Goal: Task Accomplishment & Management: Use online tool/utility

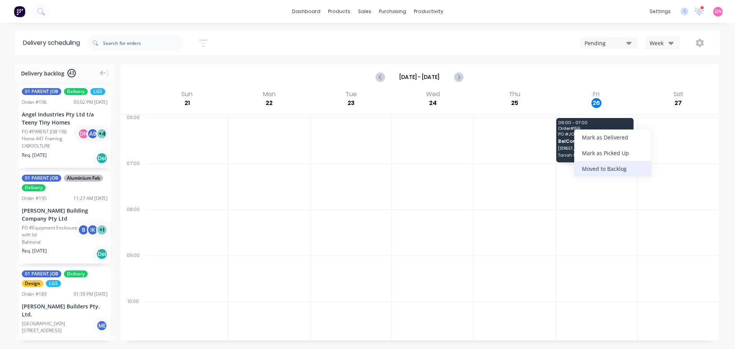
click at [591, 163] on div "Moved to Backlog" at bounding box center [612, 169] width 77 height 16
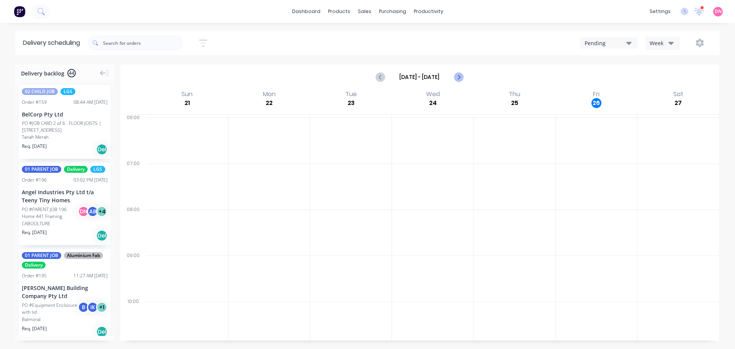
click at [463, 72] on icon "Next page" at bounding box center [458, 76] width 9 height 9
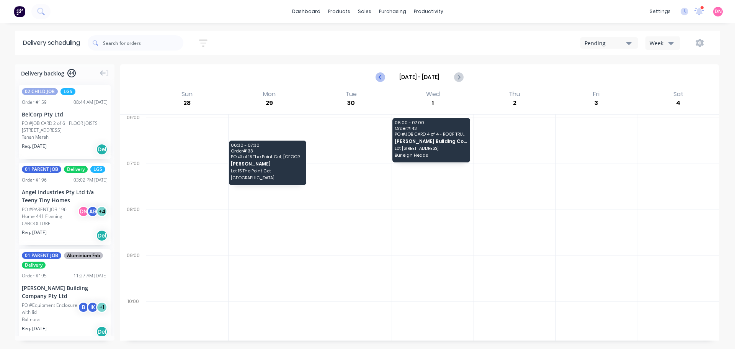
click at [382, 74] on icon "Previous page" at bounding box center [380, 77] width 3 height 6
type input "[DATE] - [DATE]"
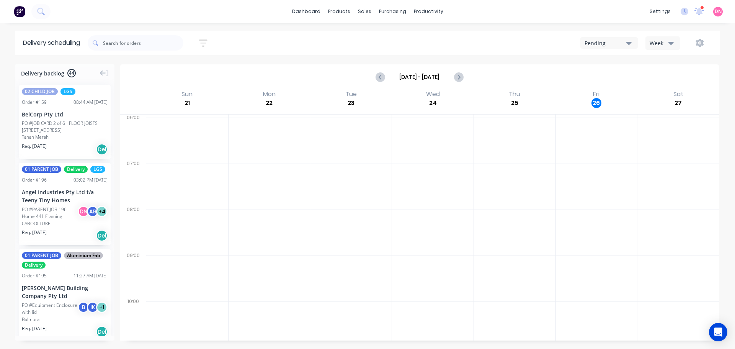
scroll to position [37, 0]
click at [103, 43] on input "text" at bounding box center [143, 42] width 80 height 15
type input "[PERSON_NAME]"
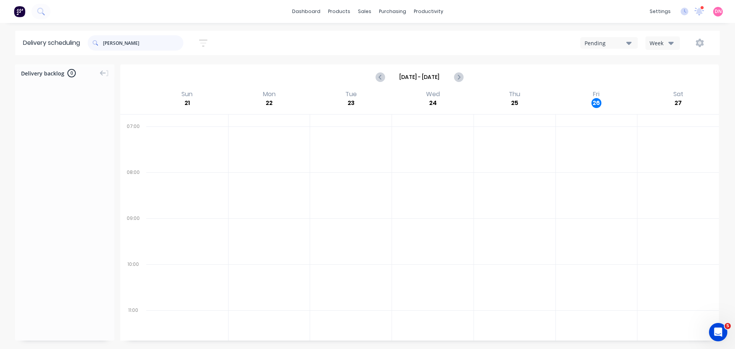
scroll to position [0, 0]
drag, startPoint x: 101, startPoint y: 42, endPoint x: 47, endPoint y: 39, distance: 54.9
click at [47, 39] on header "Delivery scheduling [PERSON_NAME] by Most recent Created date Required date Ord…" at bounding box center [367, 43] width 705 height 25
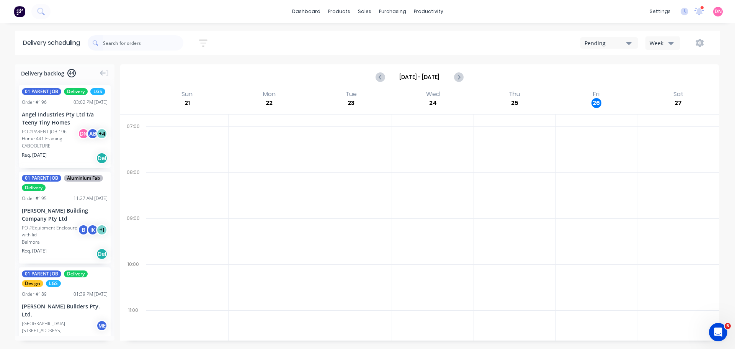
click at [671, 41] on div "Week" at bounding box center [661, 43] width 22 height 8
click at [678, 77] on div "Vehicle" at bounding box center [682, 78] width 76 height 15
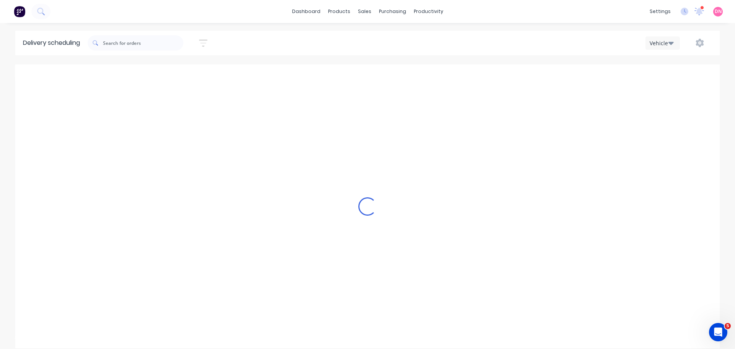
scroll to position [0, 0]
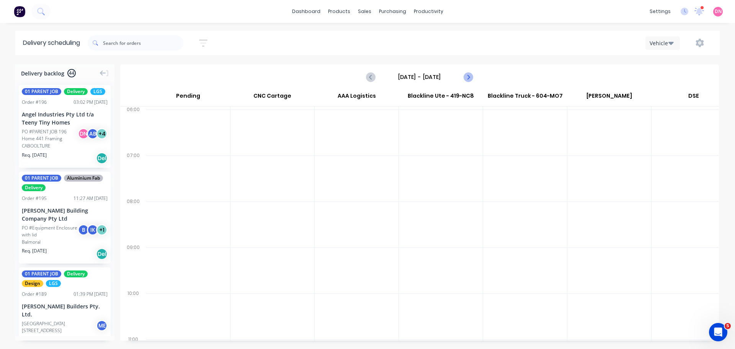
click at [472, 72] on icon "Next page" at bounding box center [467, 76] width 9 height 9
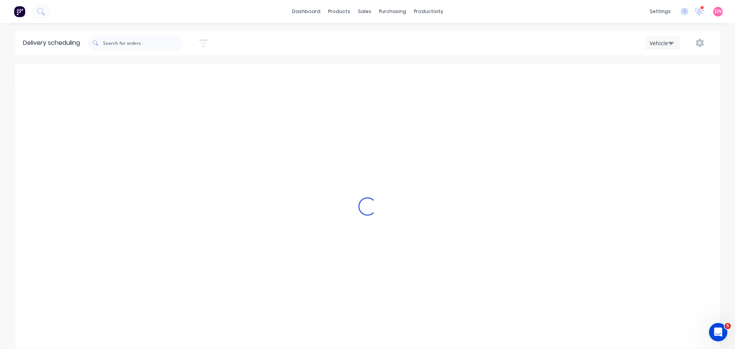
click at [472, 67] on div "Loading..." at bounding box center [367, 206] width 705 height 284
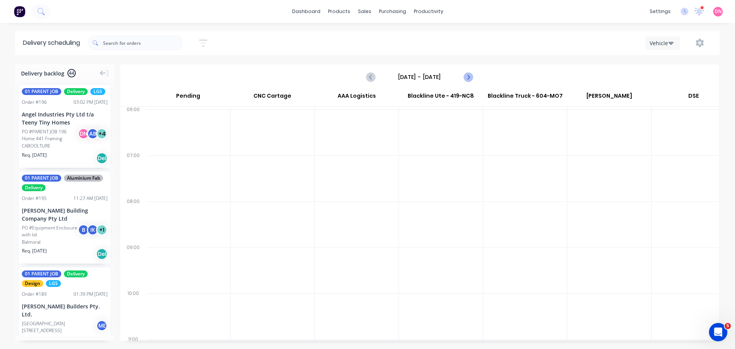
click at [472, 72] on icon "Next page" at bounding box center [467, 76] width 9 height 9
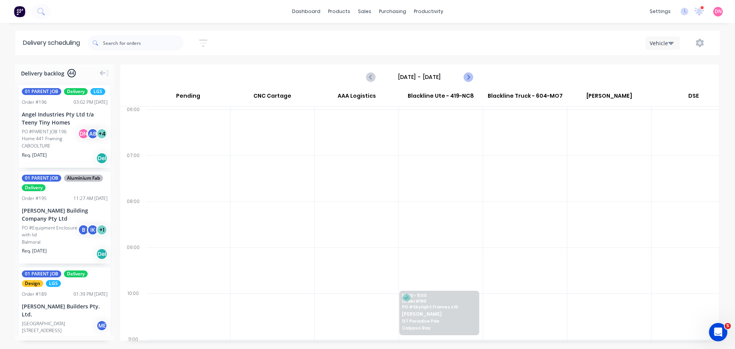
click at [472, 72] on icon "Next page" at bounding box center [467, 76] width 9 height 9
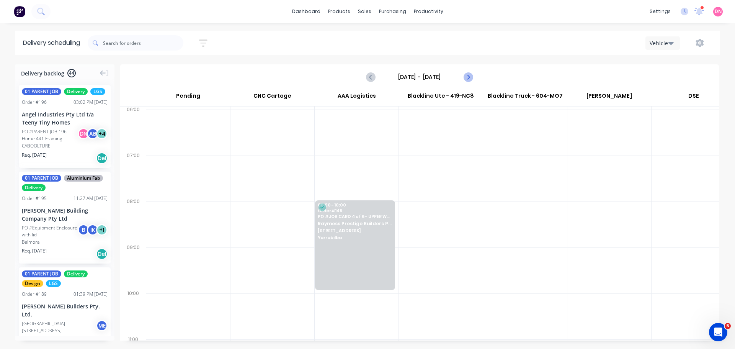
click at [472, 72] on icon "Next page" at bounding box center [467, 76] width 9 height 9
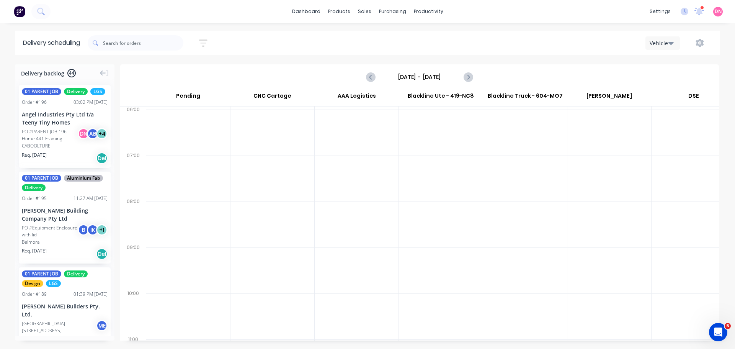
scroll to position [35, 0]
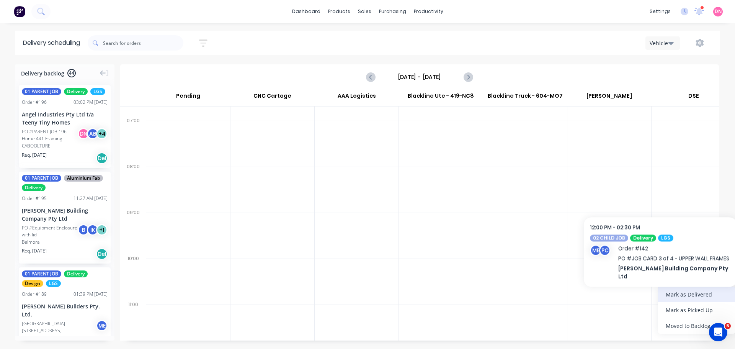
click at [696, 291] on div "Mark as Delivered" at bounding box center [696, 294] width 77 height 16
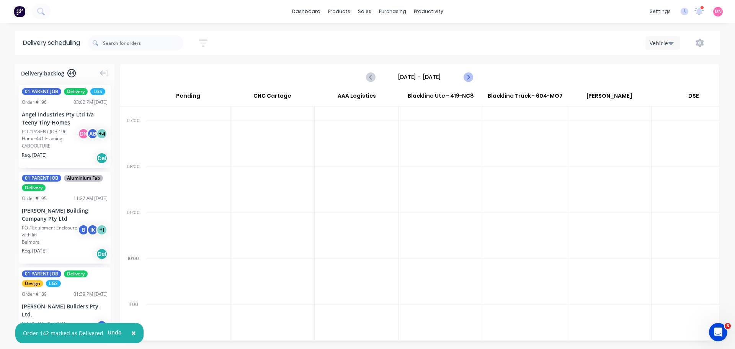
click at [473, 72] on icon "Next page" at bounding box center [467, 76] width 9 height 9
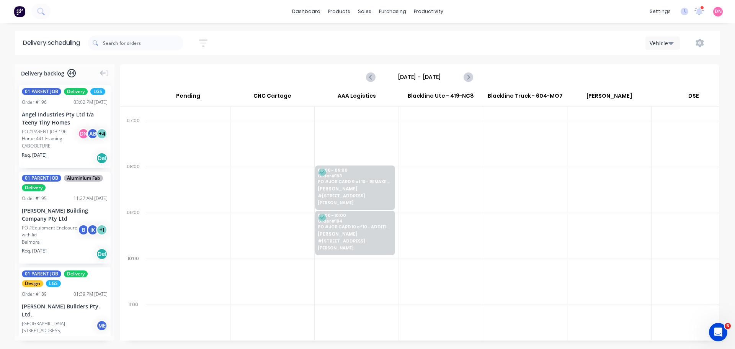
click at [92, 99] on div "03:02 PM [DATE]" at bounding box center [91, 102] width 34 height 7
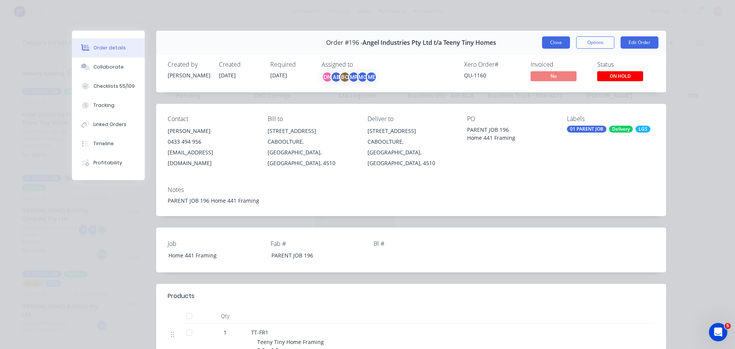
click at [558, 36] on button "Close" at bounding box center [556, 42] width 28 height 12
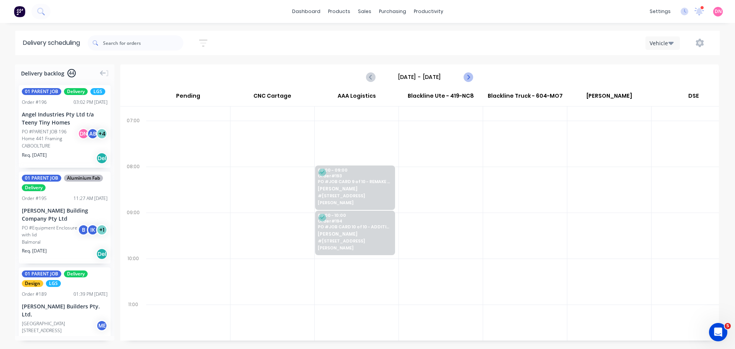
click at [470, 74] on icon "Next page" at bounding box center [467, 77] width 3 height 6
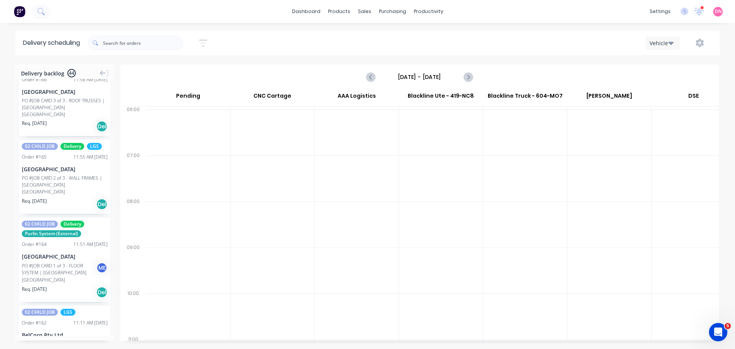
scroll to position [1175, 0]
click at [470, 72] on icon "Next page" at bounding box center [467, 76] width 9 height 9
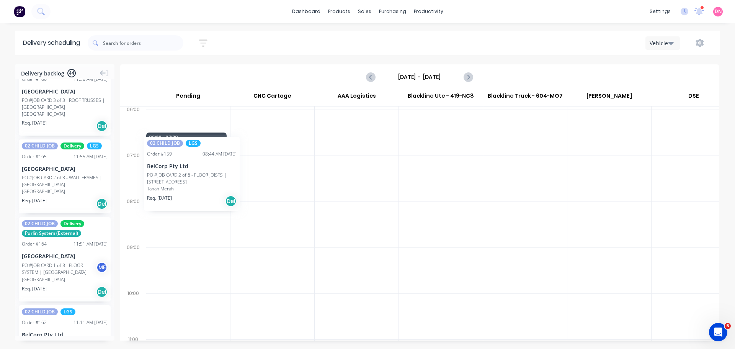
scroll to position [0, 0]
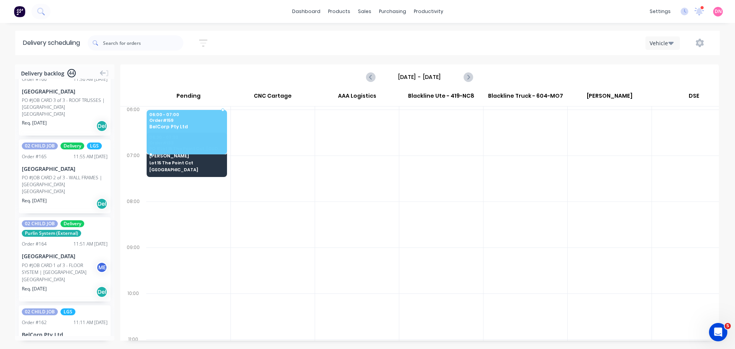
drag, startPoint x: 69, startPoint y: 193, endPoint x: 162, endPoint y: 98, distance: 133.0
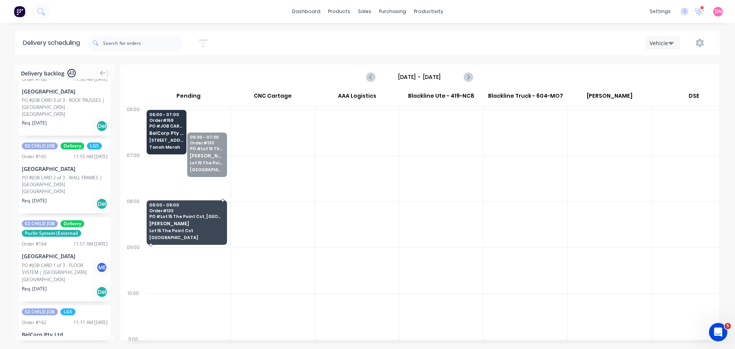
drag, startPoint x: 208, startPoint y: 144, endPoint x: 185, endPoint y: 189, distance: 50.4
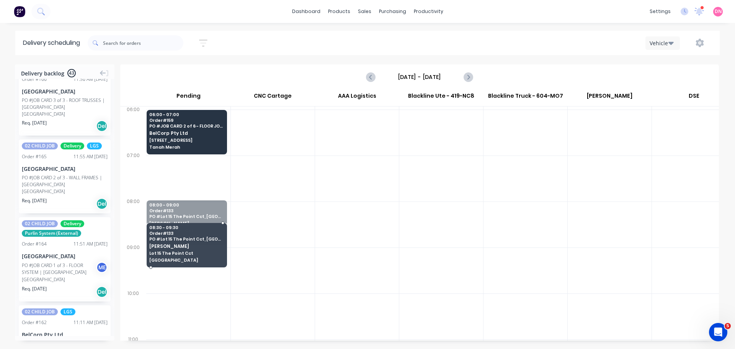
drag, startPoint x: 185, startPoint y: 189, endPoint x: 186, endPoint y: 202, distance: 12.7
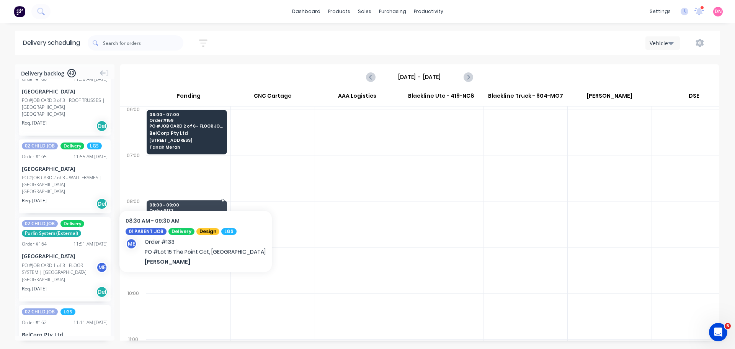
drag, startPoint x: 184, startPoint y: 194, endPoint x: 183, endPoint y: 176, distance: 18.0
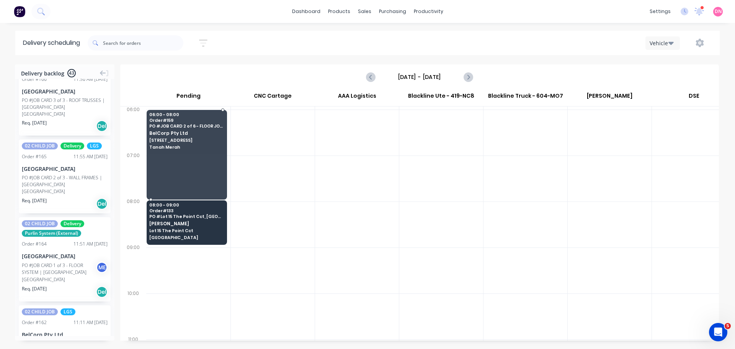
drag, startPoint x: 194, startPoint y: 133, endPoint x: 196, endPoint y: 165, distance: 32.3
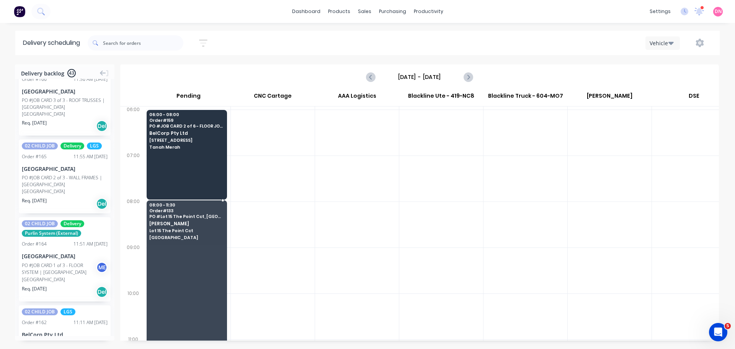
drag, startPoint x: 197, startPoint y: 202, endPoint x: 198, endPoint y: 288, distance: 86.2
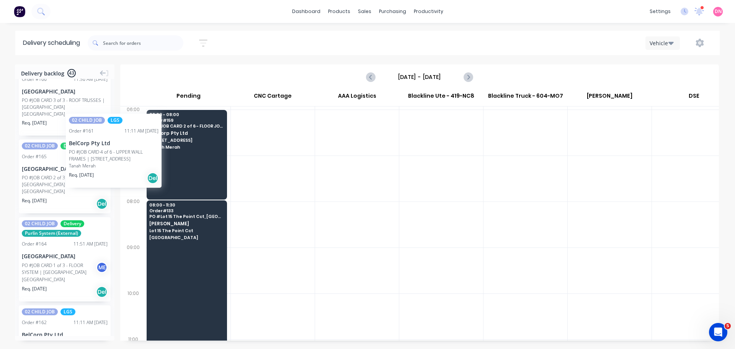
drag, startPoint x: 60, startPoint y: 117, endPoint x: 66, endPoint y: 108, distance: 10.7
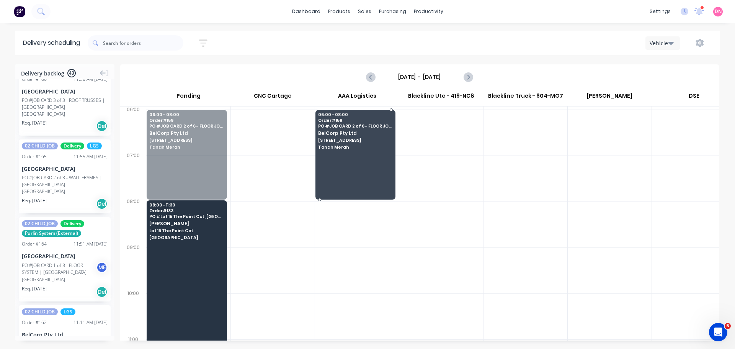
drag, startPoint x: 206, startPoint y: 139, endPoint x: 326, endPoint y: 138, distance: 120.3
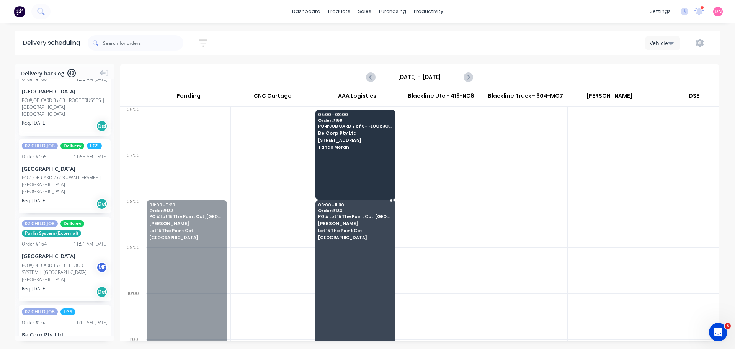
drag, startPoint x: 159, startPoint y: 222, endPoint x: 324, endPoint y: 228, distance: 165.5
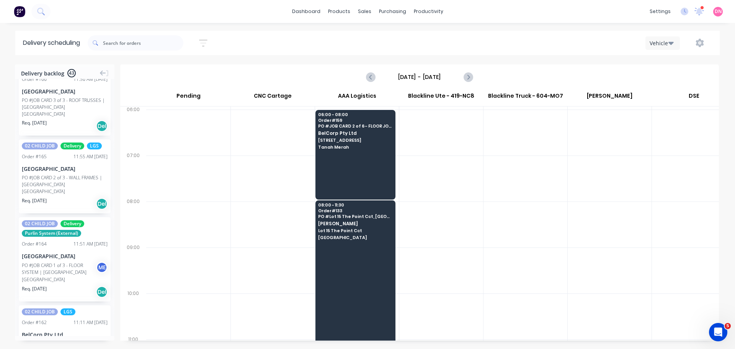
drag, startPoint x: 445, startPoint y: 96, endPoint x: 477, endPoint y: 59, distance: 48.6
click at [477, 64] on div "[DATE] - [DATE] [DATE] Pending CNC Cartage AAA Logistics Blackline Ute - 419-NC…" at bounding box center [419, 202] width 599 height 276
click at [472, 72] on icon "Next page" at bounding box center [467, 76] width 9 height 9
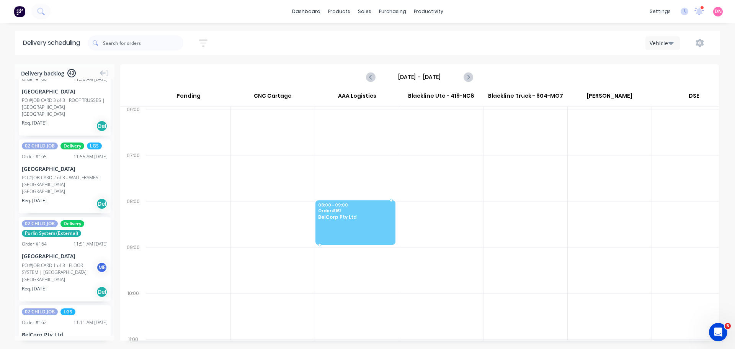
drag, startPoint x: 70, startPoint y: 113, endPoint x: 357, endPoint y: 176, distance: 293.2
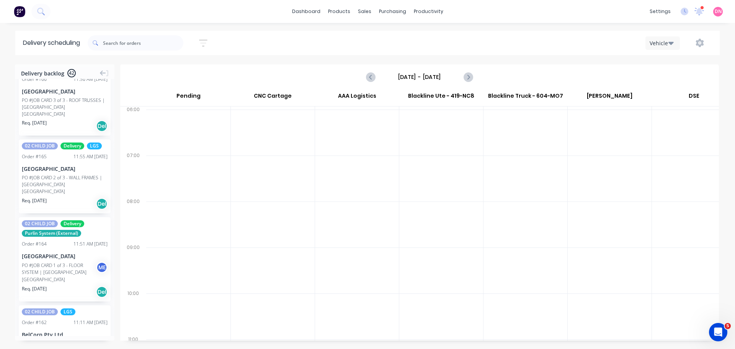
scroll to position [0, 0]
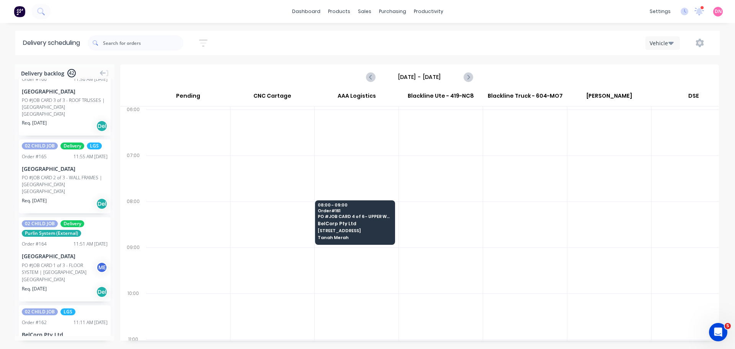
drag, startPoint x: 353, startPoint y: 203, endPoint x: 356, endPoint y: 232, distance: 28.9
click at [356, 247] on div at bounding box center [357, 270] width 84 height 46
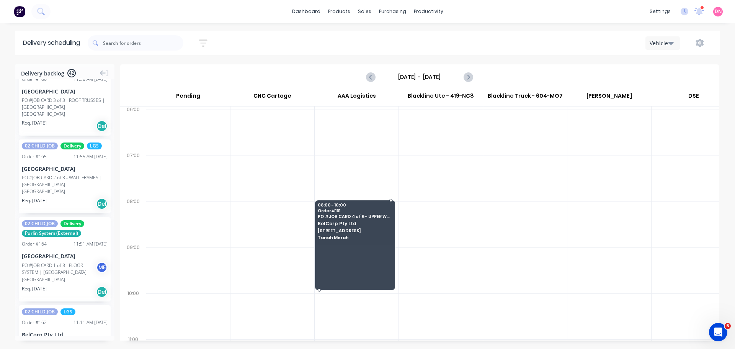
drag, startPoint x: 363, startPoint y: 202, endPoint x: 369, endPoint y: 237, distance: 35.5
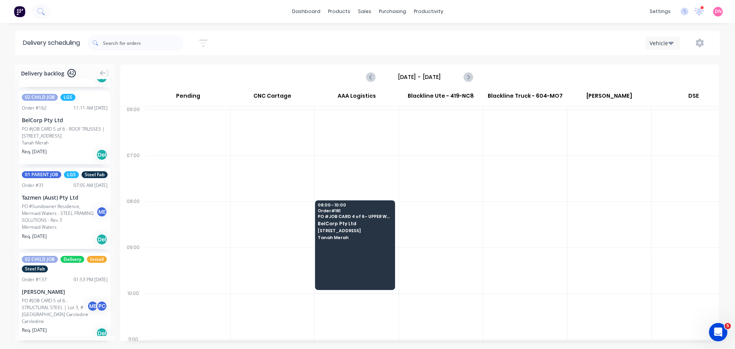
scroll to position [1391, 0]
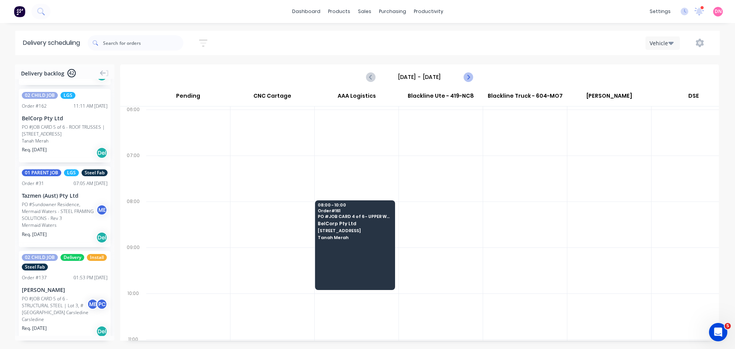
click at [467, 72] on icon "Next page" at bounding box center [467, 76] width 9 height 9
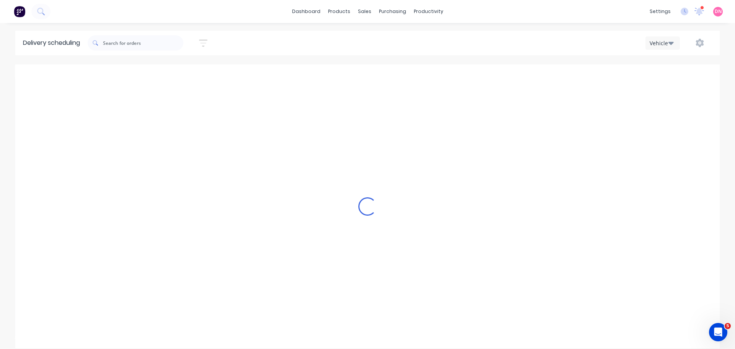
type input "[DATE] - [DATE]"
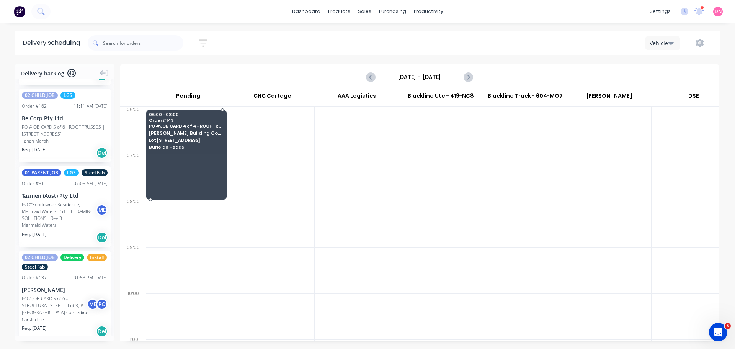
drag, startPoint x: 203, startPoint y: 133, endPoint x: 201, endPoint y: 170, distance: 36.8
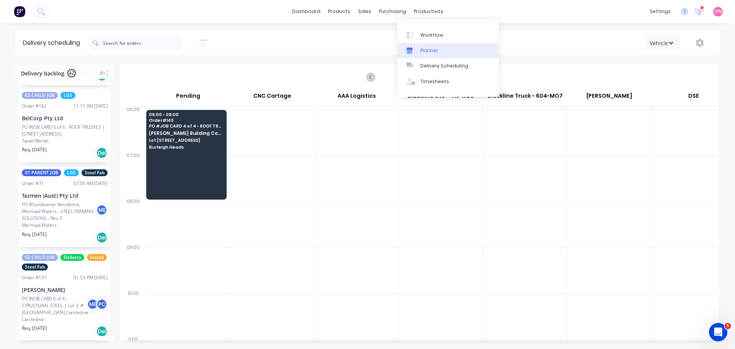
click at [413, 47] on div at bounding box center [412, 50] width 11 height 7
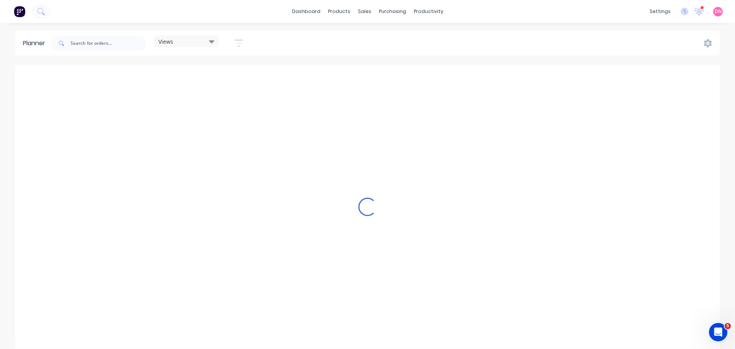
scroll to position [0, 245]
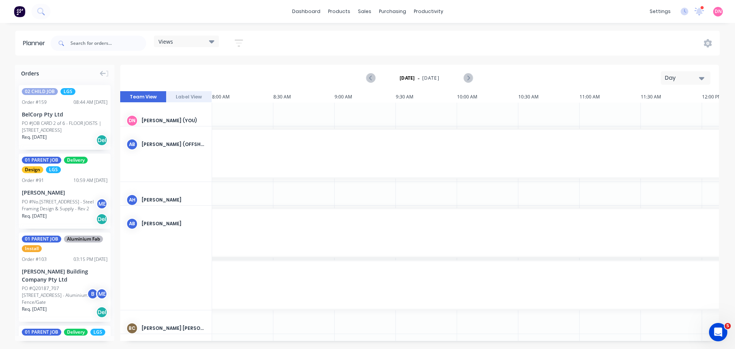
click at [199, 36] on div "Views" at bounding box center [186, 41] width 65 height 11
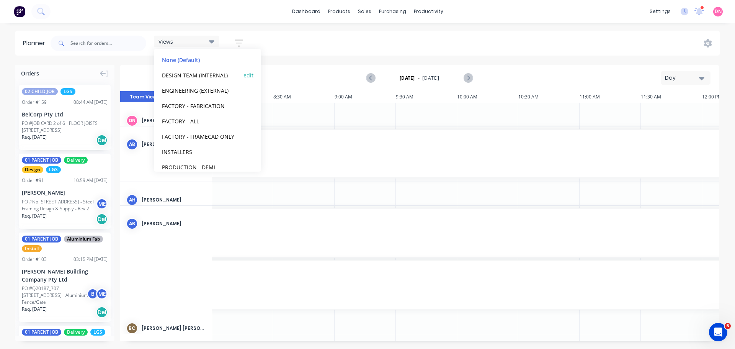
scroll to position [43, 0]
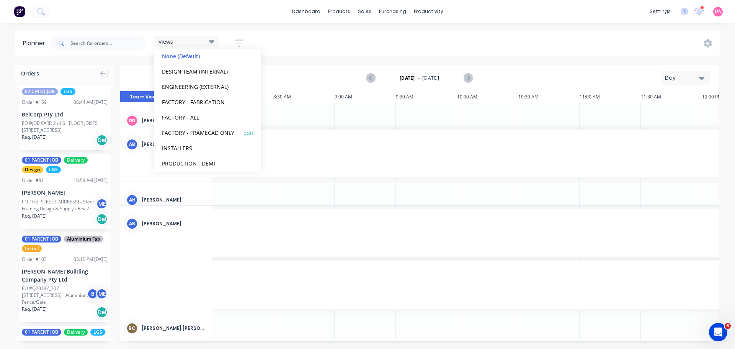
click at [195, 128] on button "FACTORY - FRAMECAD ONLY" at bounding box center [201, 132] width 82 height 9
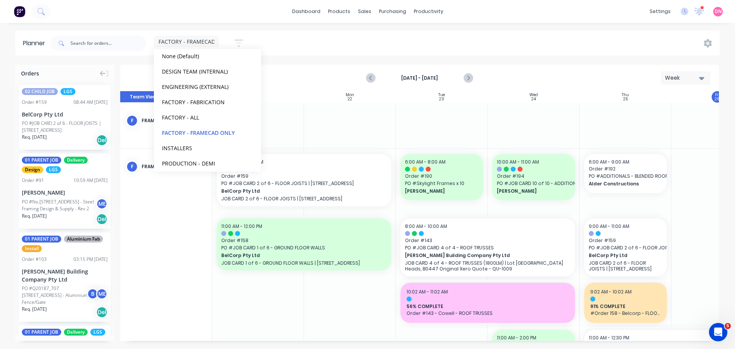
click at [295, 34] on div "FACTORY - FRAMECAD ONLY Save new view None (Default) edit DESIGN TEAM (INTERNAL…" at bounding box center [384, 43] width 671 height 23
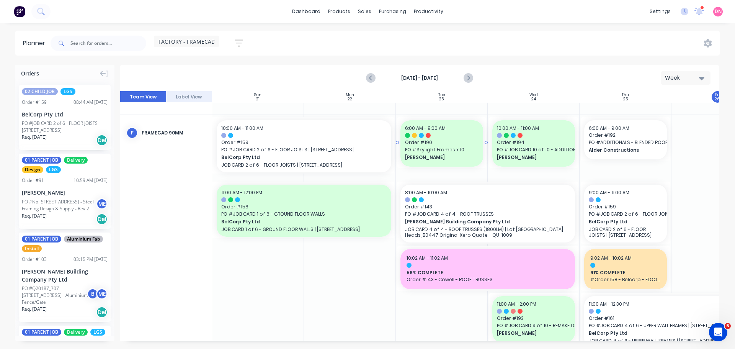
scroll to position [34, 0]
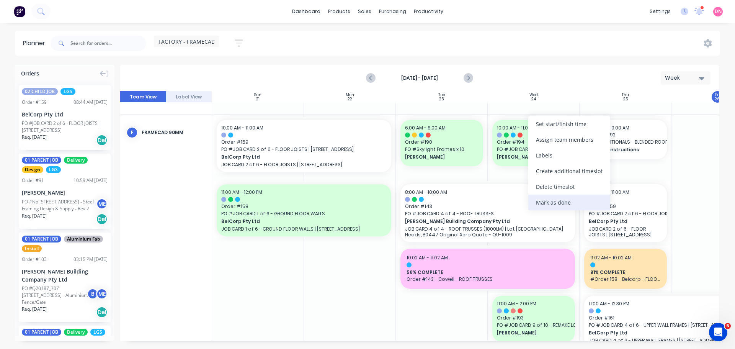
click at [551, 195] on div "Mark as done" at bounding box center [570, 203] width 82 height 16
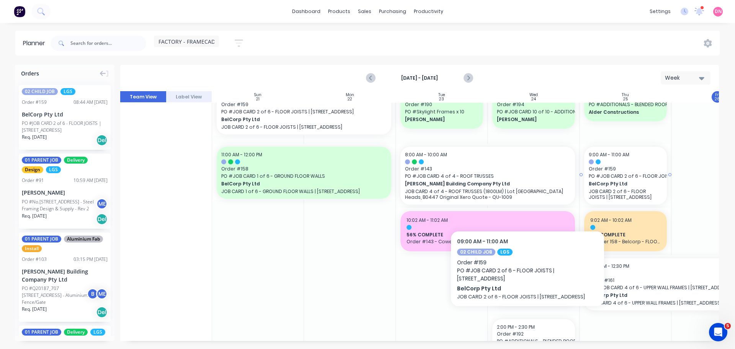
scroll to position [72, 0]
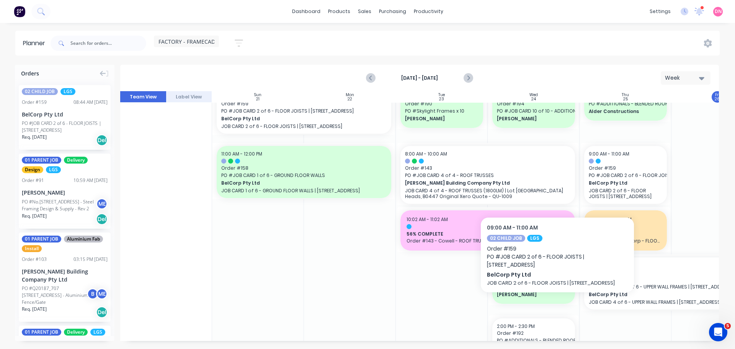
click at [672, 178] on div at bounding box center [718, 214] width 92 height 277
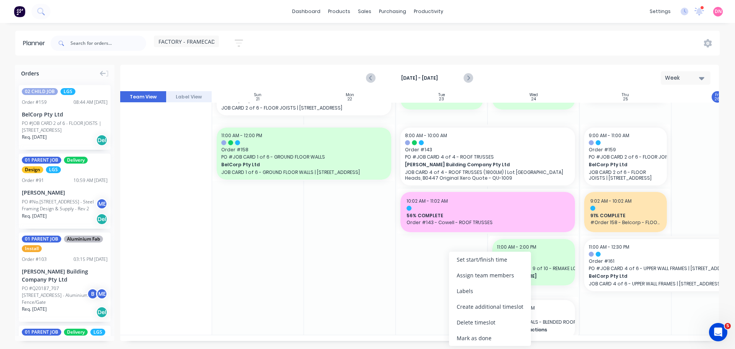
scroll to position [85, 0]
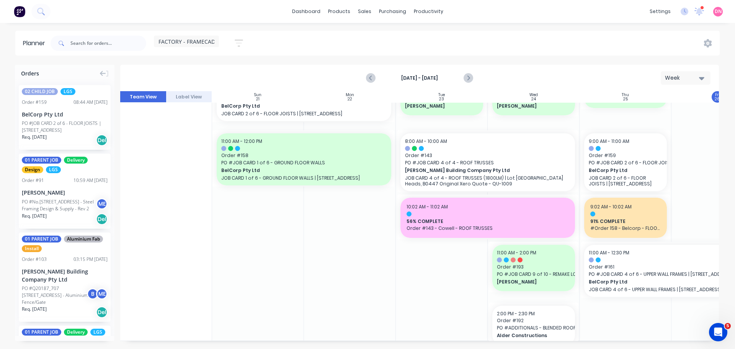
click at [580, 316] on div at bounding box center [626, 202] width 92 height 277
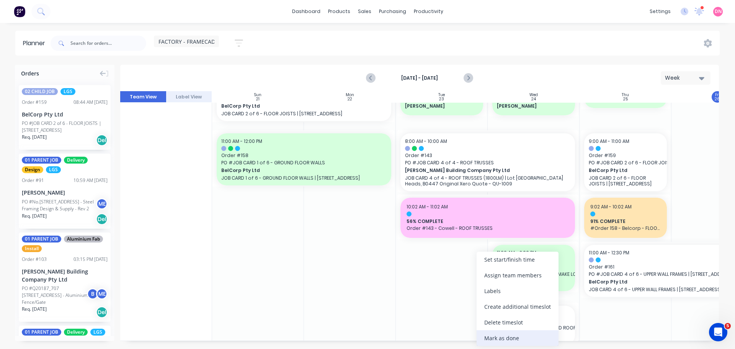
click at [507, 333] on div "Mark as done" at bounding box center [518, 338] width 82 height 16
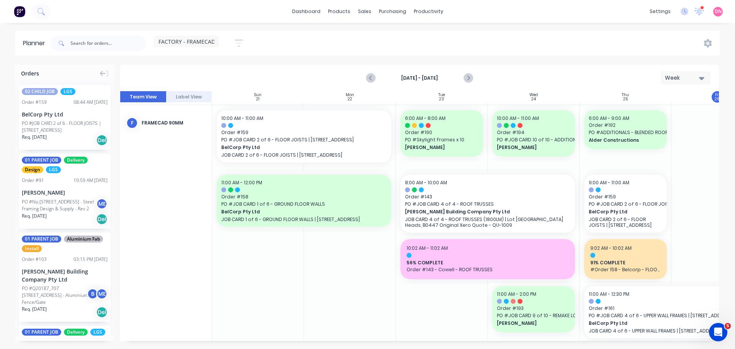
scroll to position [44, 0]
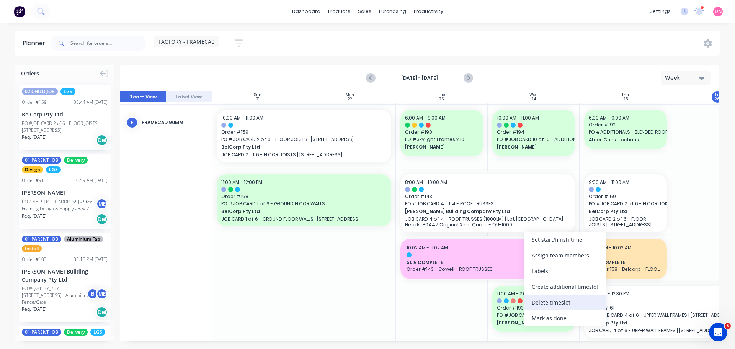
click at [571, 303] on div "Delete timeslot" at bounding box center [565, 303] width 82 height 16
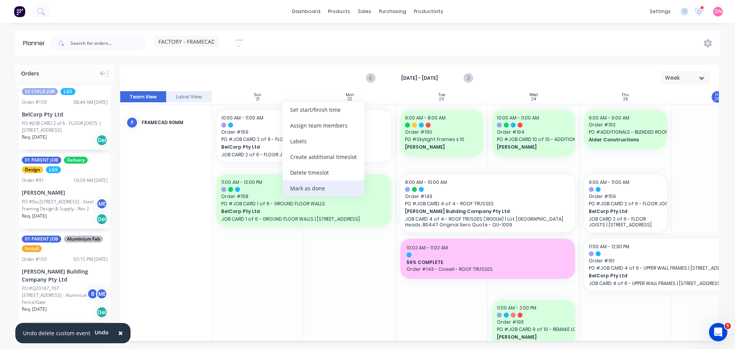
click at [325, 180] on div "Mark as done" at bounding box center [324, 188] width 82 height 16
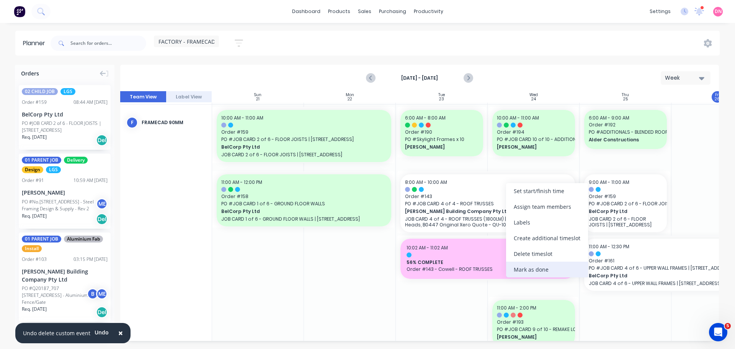
click at [531, 265] on div "Mark as done" at bounding box center [547, 270] width 82 height 16
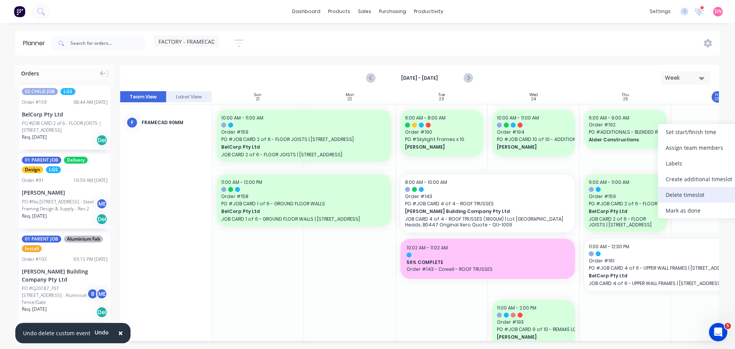
click at [687, 188] on div "Delete timeslot" at bounding box center [699, 195] width 82 height 16
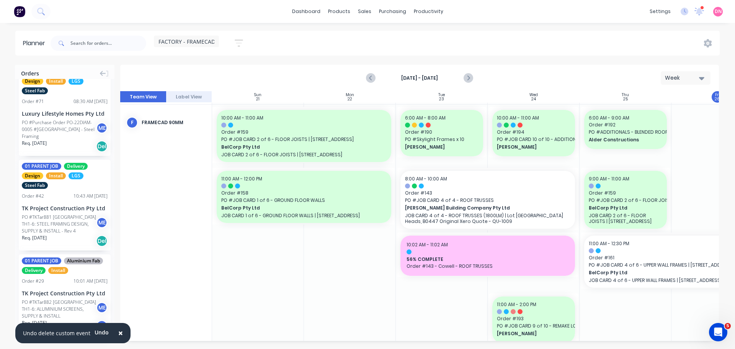
scroll to position [1247, 0]
click at [88, 36] on input "text" at bounding box center [108, 43] width 76 height 15
type input "[PERSON_NAME]"
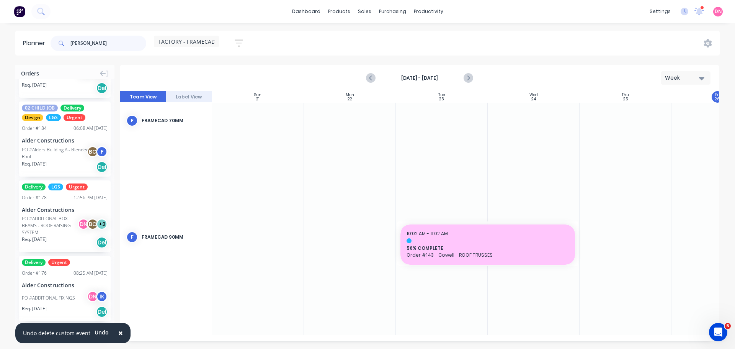
scroll to position [43, 0]
drag, startPoint x: 129, startPoint y: 36, endPoint x: 3, endPoint y: 38, distance: 125.6
click at [3, 38] on div "Planner [PERSON_NAME] FACTORY - FRAMECAD ONLY Save new view None (Default) edit…" at bounding box center [367, 43] width 735 height 25
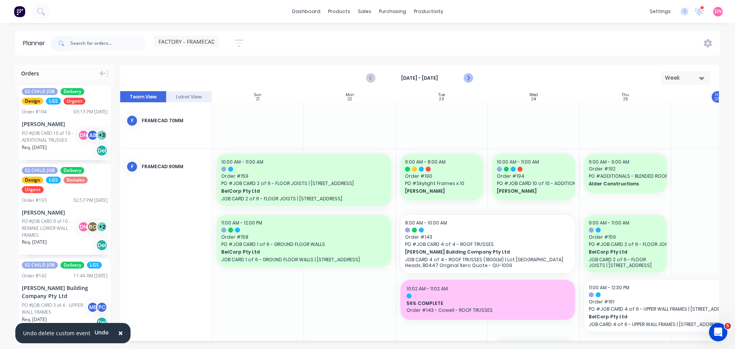
click at [472, 74] on icon "Next page" at bounding box center [467, 78] width 9 height 9
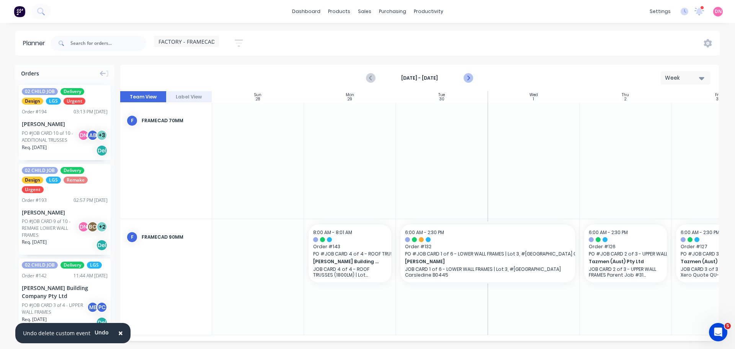
click at [472, 74] on icon "Next page" at bounding box center [467, 78] width 9 height 9
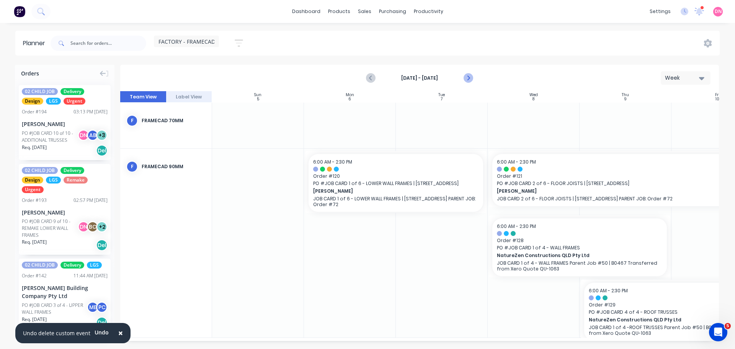
click at [472, 74] on icon "Next page" at bounding box center [467, 78] width 9 height 9
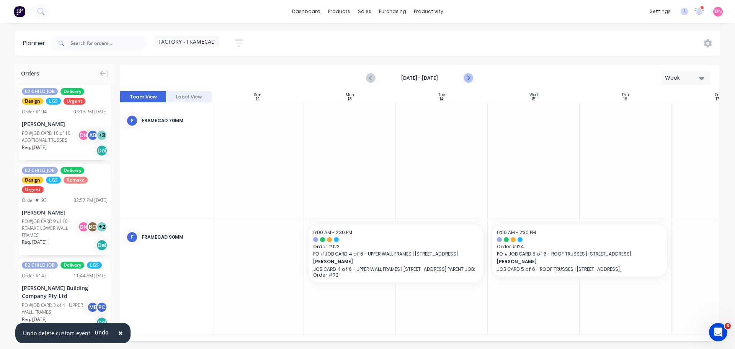
click at [472, 74] on icon "Next page" at bounding box center [467, 78] width 9 height 9
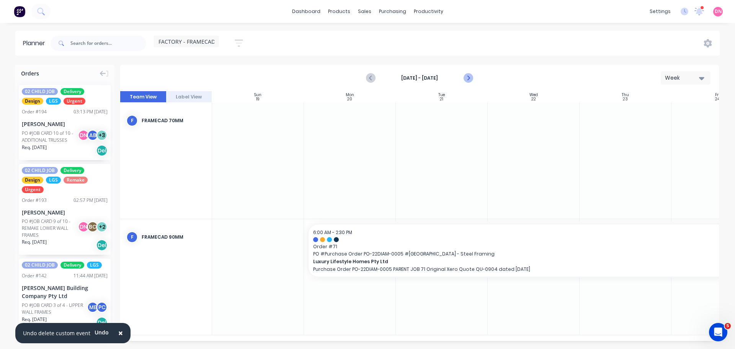
click at [472, 74] on icon "Next page" at bounding box center [467, 78] width 9 height 9
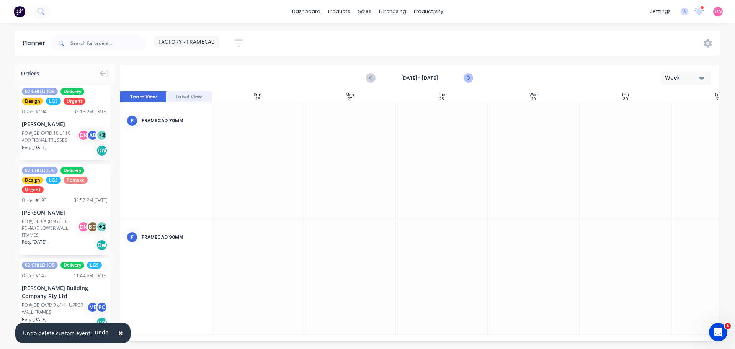
click at [472, 74] on icon "Next page" at bounding box center [467, 78] width 9 height 9
click at [376, 74] on icon "Previous page" at bounding box center [371, 78] width 9 height 9
click at [468, 74] on icon "Next page" at bounding box center [467, 78] width 9 height 9
click at [402, 65] on div "[DATE] - [DATE] Week" at bounding box center [419, 77] width 597 height 25
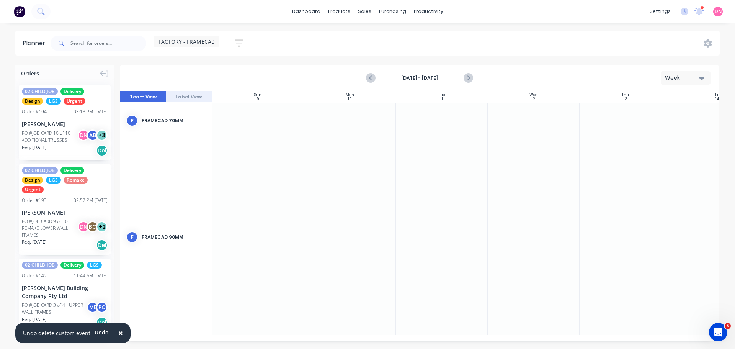
click at [402, 65] on div "[DATE] - [DATE] Week" at bounding box center [419, 77] width 597 height 25
click at [484, 51] on div "Planner FACTORY - FRAMECAD ONLY Save new view None (Default) edit DESIGN TEAM (…" at bounding box center [367, 190] width 735 height 318
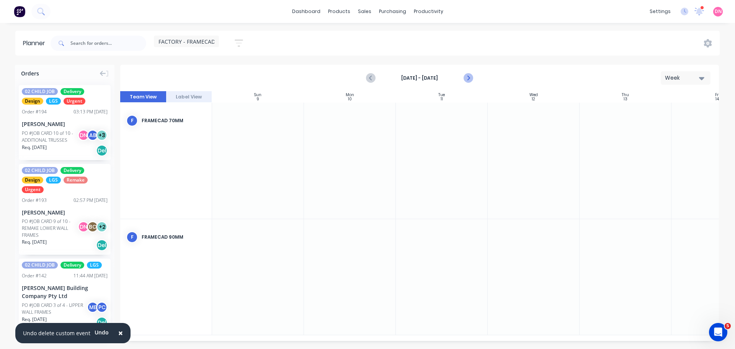
click at [473, 74] on icon "Next page" at bounding box center [467, 78] width 9 height 9
click at [690, 65] on div "[DATE] - [DATE] Week" at bounding box center [419, 77] width 597 height 25
click at [691, 74] on div "Week" at bounding box center [682, 78] width 35 height 8
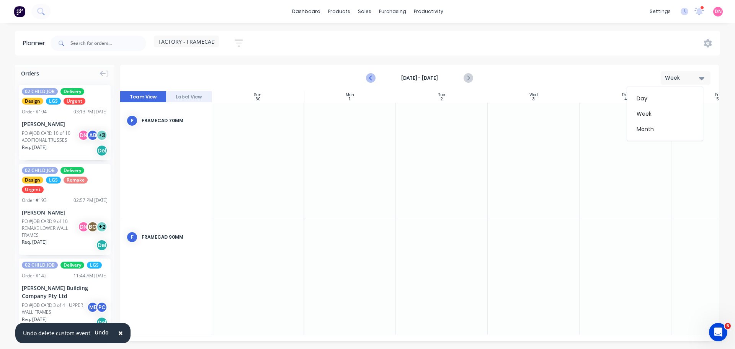
click at [376, 74] on icon "Previous page" at bounding box center [371, 78] width 9 height 9
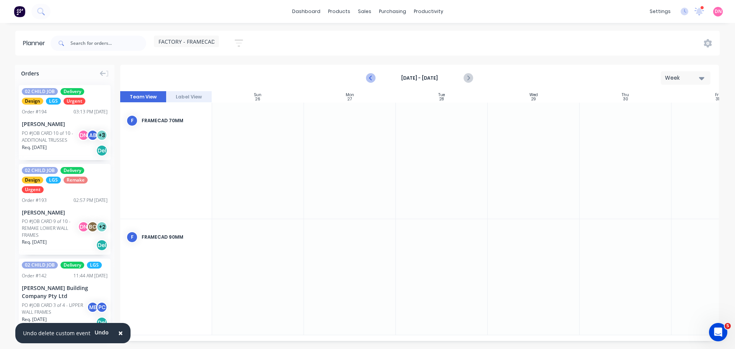
click at [376, 74] on icon "Previous page" at bounding box center [371, 78] width 9 height 9
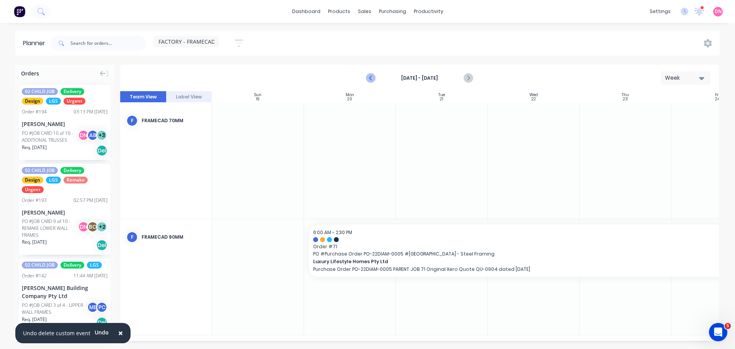
click at [376, 74] on icon "Previous page" at bounding box center [371, 78] width 9 height 9
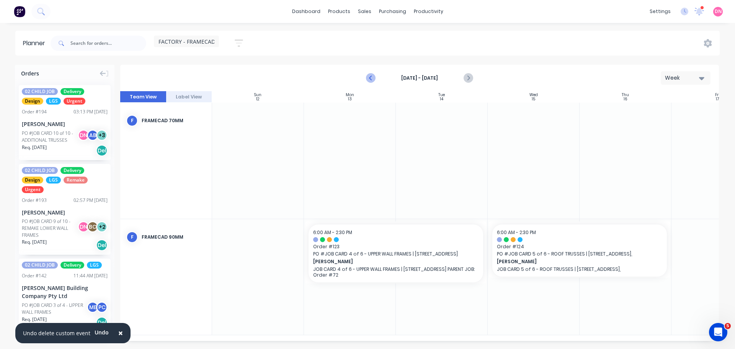
click at [376, 74] on icon "Previous page" at bounding box center [371, 78] width 9 height 9
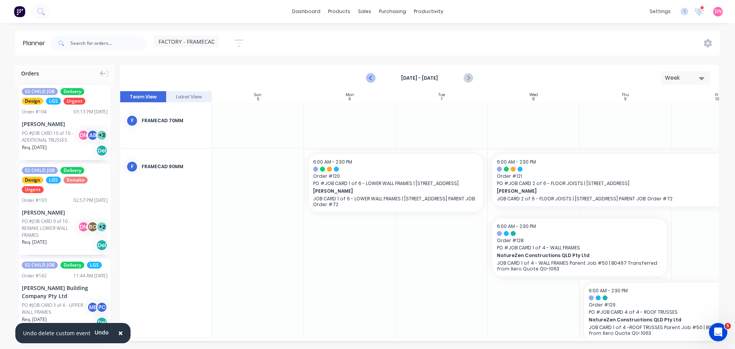
click at [376, 74] on icon "Previous page" at bounding box center [371, 78] width 9 height 9
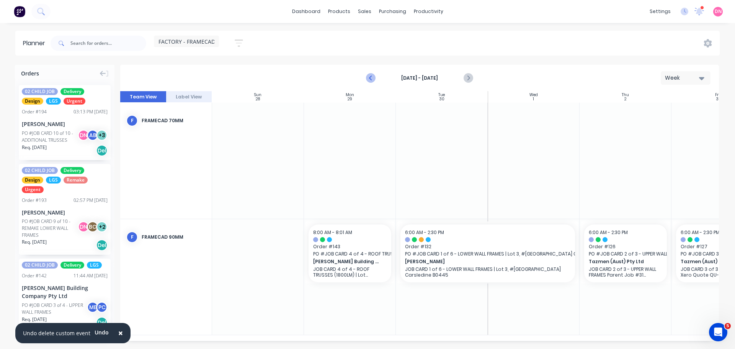
click at [376, 74] on icon "Previous page" at bounding box center [371, 78] width 9 height 9
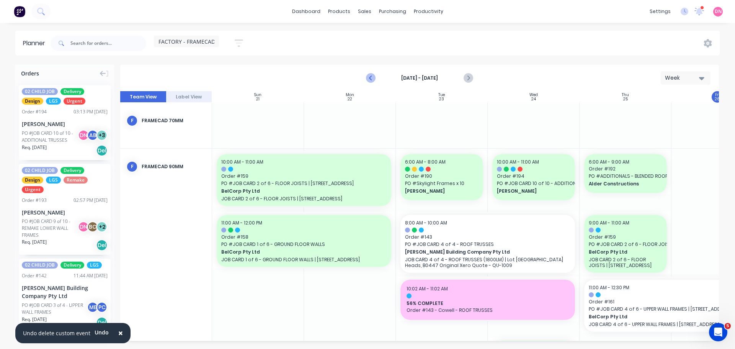
click at [376, 74] on icon "Previous page" at bounding box center [371, 78] width 9 height 9
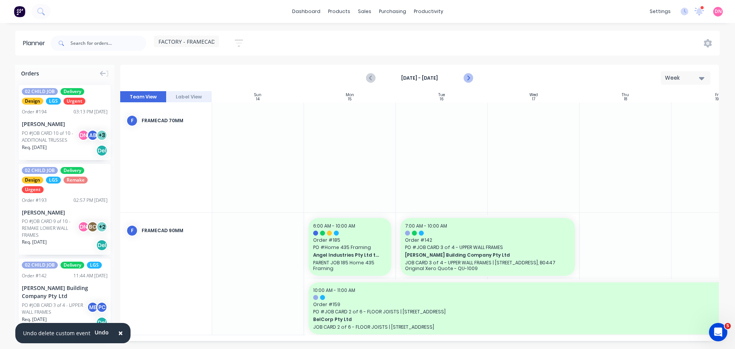
click at [470, 76] on button "Next page" at bounding box center [467, 77] width 15 height 15
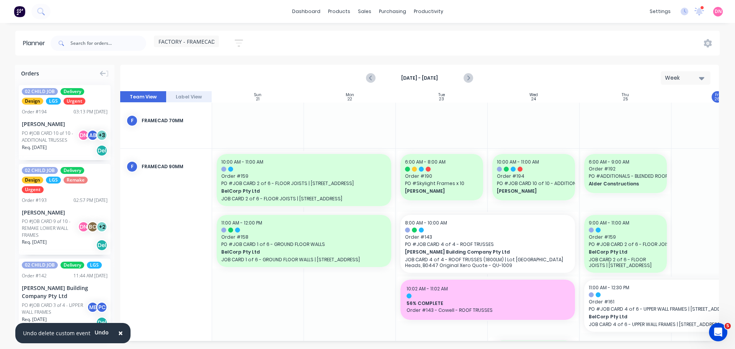
click at [506, 55] on div "Planner FACTORY - FRAMECAD ONLY Save new view None (Default) edit DESIGN TEAM (…" at bounding box center [367, 190] width 735 height 318
